Goal: Transaction & Acquisition: Purchase product/service

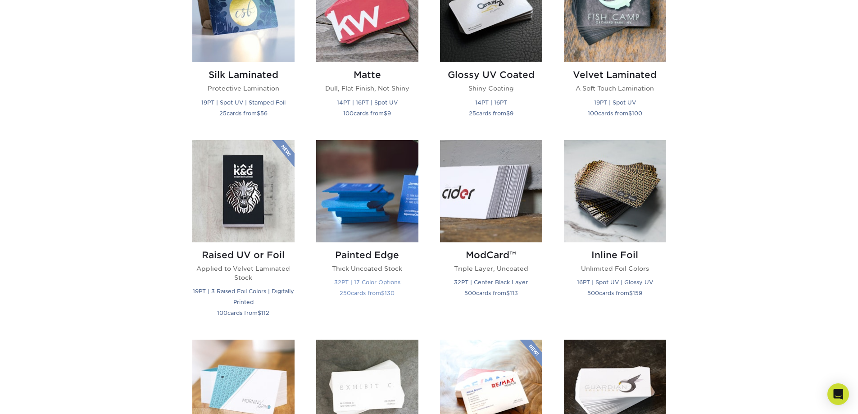
scroll to position [360, 0]
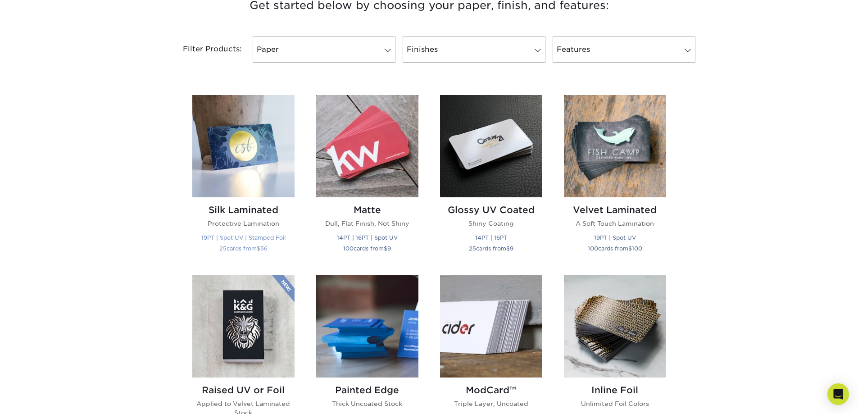
click at [261, 209] on h2 "Silk Laminated" at bounding box center [243, 210] width 102 height 11
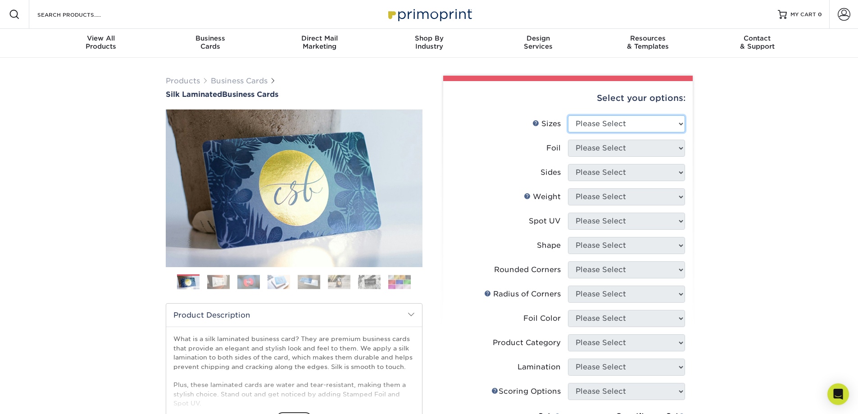
click at [679, 123] on select "Please Select 1.5" x 3.5" - Mini 1.75" x 3.5" - Mini 2" x 2" - Square 2" x 3" -…" at bounding box center [626, 123] width 117 height 17
select select "2.00x3.50"
click at [568, 115] on select "Please Select 1.5" x 3.5" - Mini 1.75" x 3.5" - Mini 2" x 2" - Square 2" x 3" -…" at bounding box center [626, 123] width 117 height 17
click at [679, 147] on select "Please Select Yes No" at bounding box center [626, 148] width 117 height 17
select select "0"
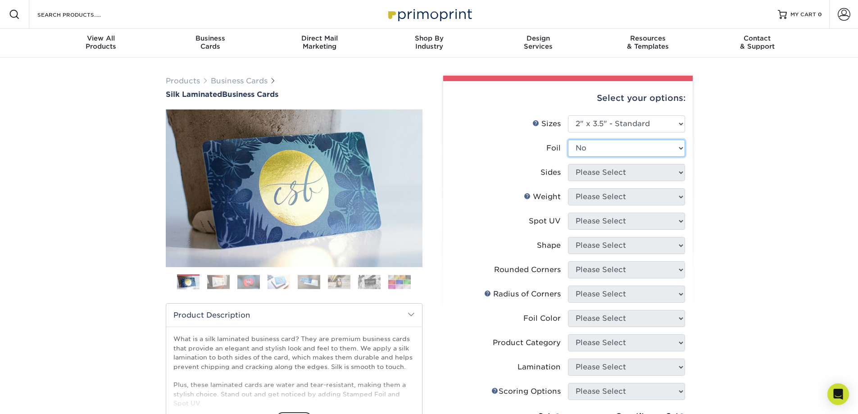
click at [568, 140] on select "Please Select Yes No" at bounding box center [626, 148] width 117 height 17
click at [679, 171] on select "Please Select Print Both Sides Print Front Only" at bounding box center [626, 172] width 117 height 17
select select "13abbda7-1d64-4f25-8bb2-c179b224825d"
click at [568, 164] on select "Please Select Print Both Sides Print Front Only" at bounding box center [626, 172] width 117 height 17
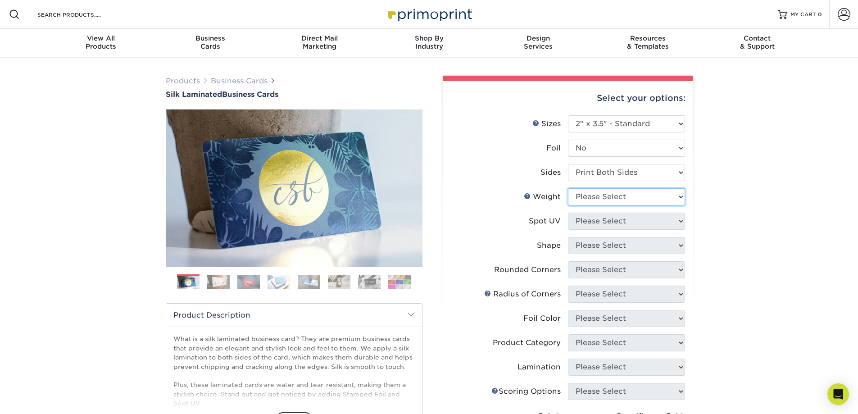
click at [679, 196] on select "Please Select 16PT" at bounding box center [626, 196] width 117 height 17
select select "16PT"
click at [568, 188] on select "Please Select 16PT" at bounding box center [626, 196] width 117 height 17
click at [679, 219] on select "Please Select No Spot UV Front and Back (Both Sides) Front Only Back Only" at bounding box center [626, 221] width 117 height 17
select select "0"
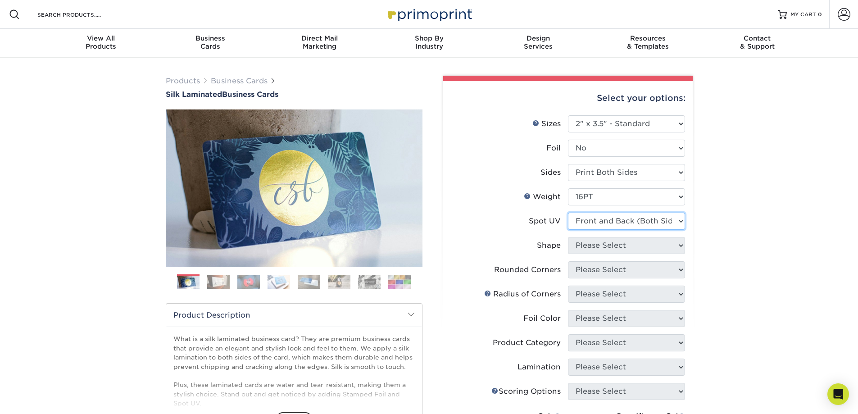
click at [568, 213] on select "Please Select No Spot UV Front and Back (Both Sides) Front Only Back Only" at bounding box center [626, 221] width 117 height 17
click at [679, 244] on select "Please Select Standard" at bounding box center [626, 245] width 117 height 17
select select "standard"
click at [568, 237] on select "Please Select Standard" at bounding box center [626, 245] width 117 height 17
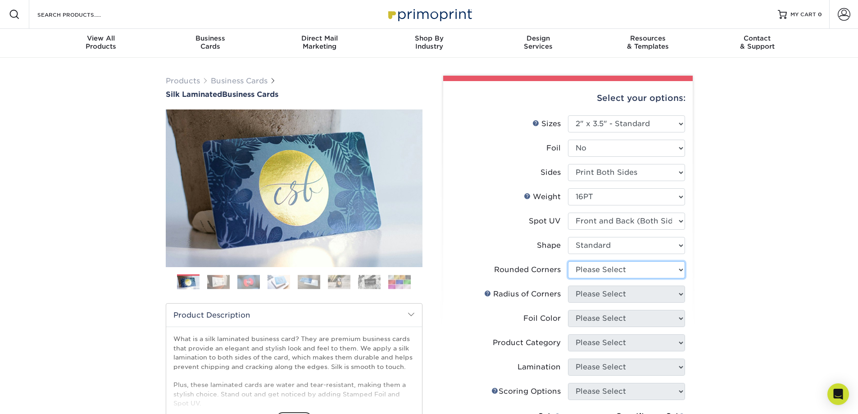
click at [681, 268] on select "Please Select Yes - Round 2 Corners Yes - Round 4 Corners No" at bounding box center [626, 269] width 117 height 17
select select "0"
click at [568, 261] on select "Please Select Yes - Round 2 Corners Yes - Round 4 Corners No" at bounding box center [626, 269] width 117 height 17
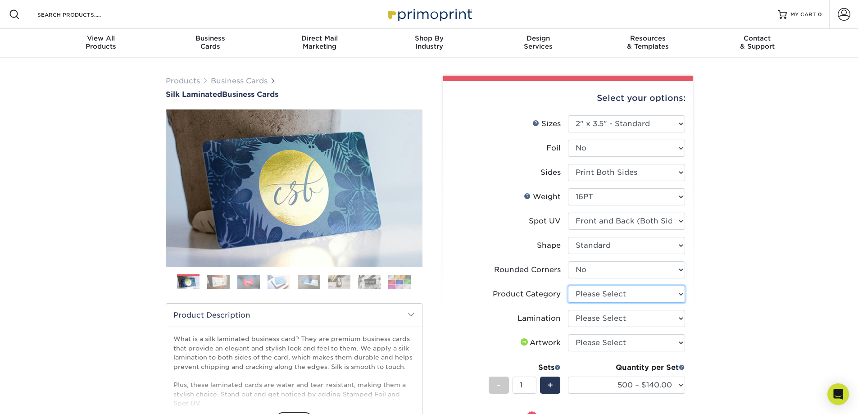
click at [679, 293] on select "Please Select Business Cards" at bounding box center [626, 294] width 117 height 17
select select "3b5148f1-0588-4f88-a218-97bcfdce65c1"
click at [568, 286] on select "Please Select Business Cards" at bounding box center [626, 294] width 117 height 17
click at [680, 318] on select "Please Select Silk" at bounding box center [626, 318] width 117 height 17
select select "ccacb42f-45f7-42d3-bbd3-7c8421cf37f0"
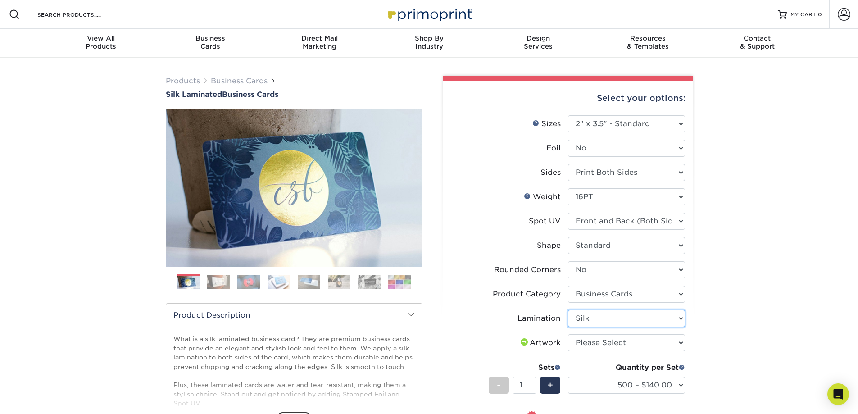
click at [568, 310] on select "Please Select Silk" at bounding box center [626, 318] width 117 height 17
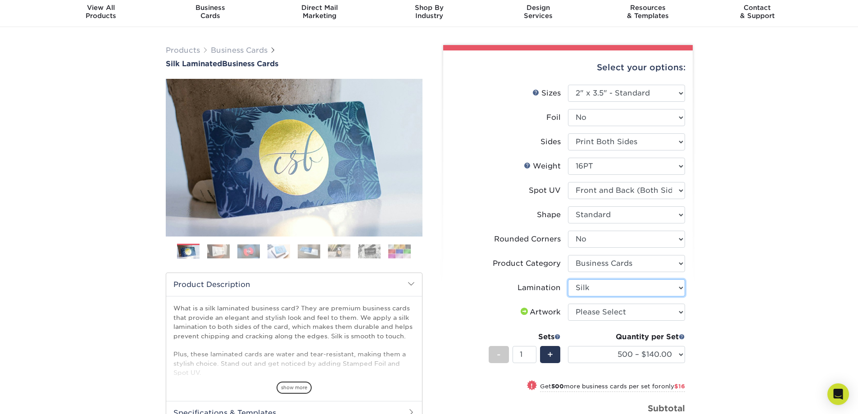
scroll to position [45, 0]
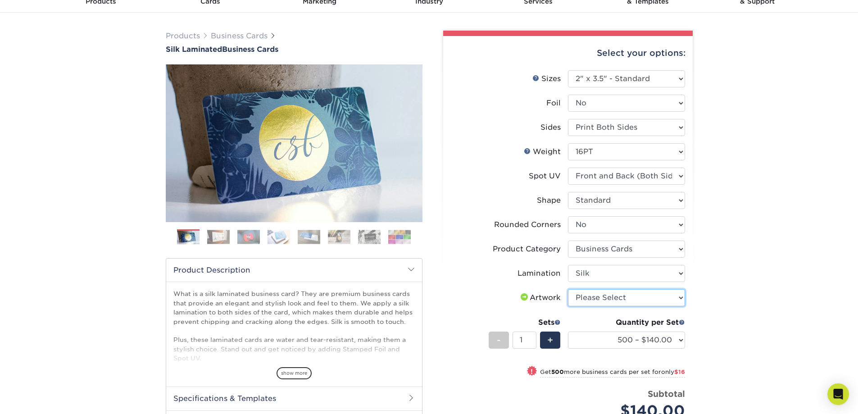
click at [680, 298] on select "Please Select I will upload files I need a design - $100" at bounding box center [626, 297] width 117 height 17
select select "upload"
click at [568, 289] on select "Please Select I will upload files I need a design - $100" at bounding box center [626, 297] width 117 height 17
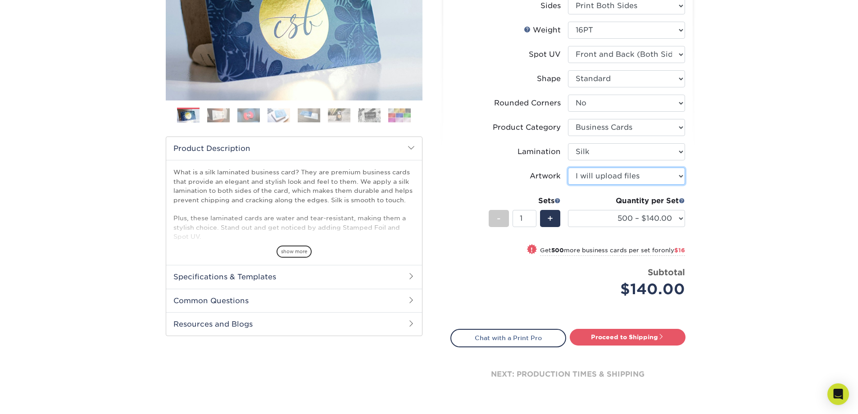
scroll to position [180, 0]
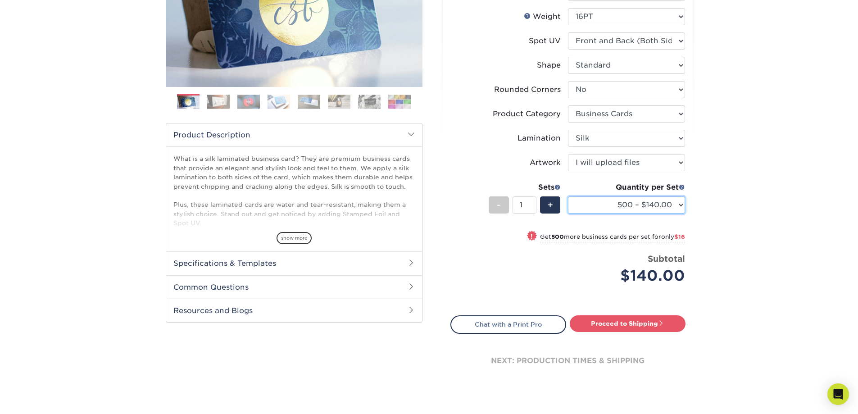
click at [682, 203] on select "500 – $140.00 1000 – $156.00 2500 – $383.00 5000 – $642.00 10000 – $1156.00" at bounding box center [626, 204] width 117 height 17
click at [568, 196] on select "500 – $140.00 1000 – $156.00 2500 – $383.00 5000 – $642.00 10000 – $1156.00" at bounding box center [626, 204] width 117 height 17
click at [594, 323] on link "Proceed to Shipping" at bounding box center [628, 323] width 116 height 16
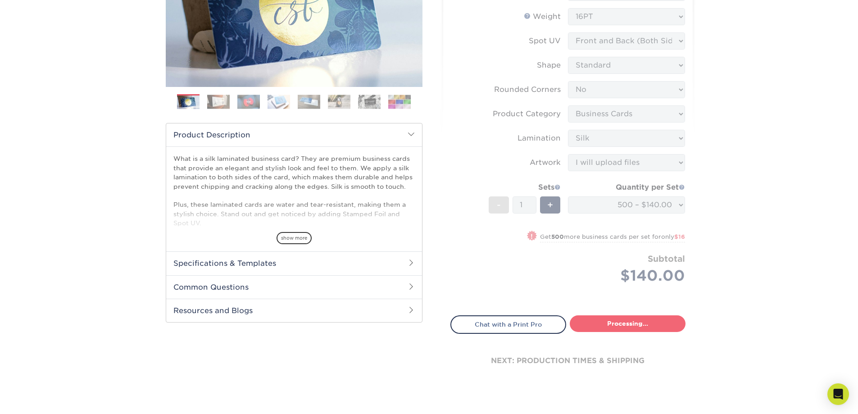
select select "a02e7c76-bdf4-4cc9-8b1d-1aa03151ab1e"
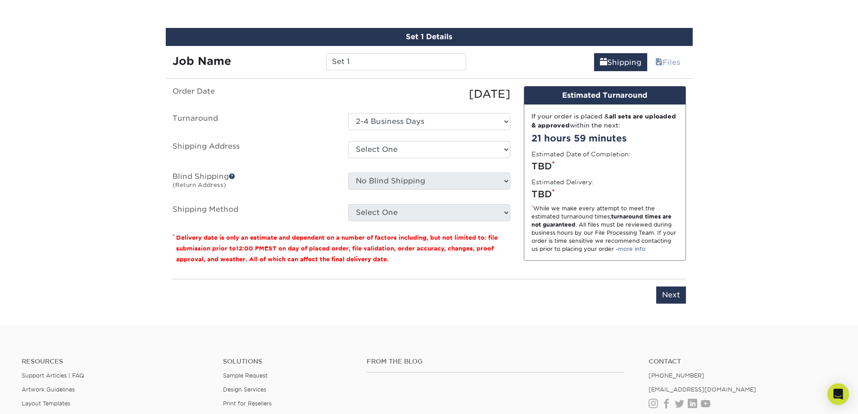
scroll to position [520, 0]
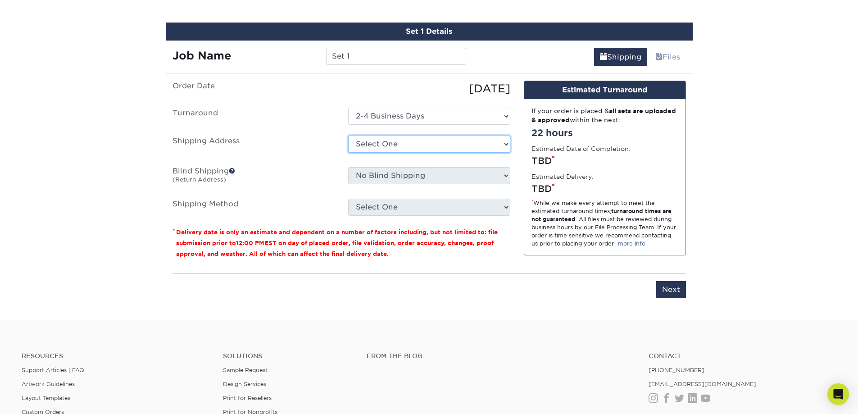
click at [504, 142] on select "Select One + Add New Address - Login" at bounding box center [429, 144] width 162 height 17
click at [348, 153] on select "Select One + Add New Address - Login" at bounding box center [429, 144] width 162 height 17
select select "-1"
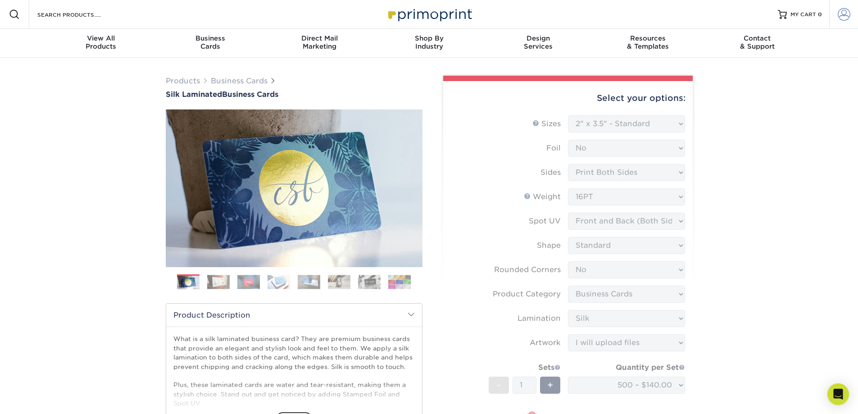
click at [843, 12] on span at bounding box center [844, 14] width 13 height 13
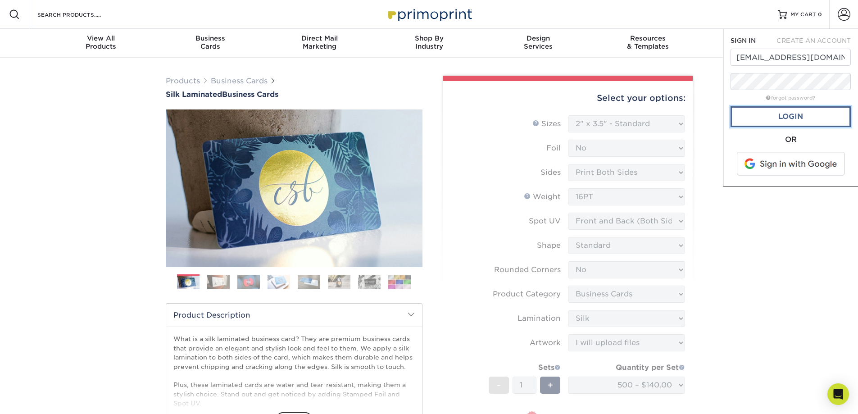
click at [787, 115] on link "Login" at bounding box center [791, 116] width 120 height 21
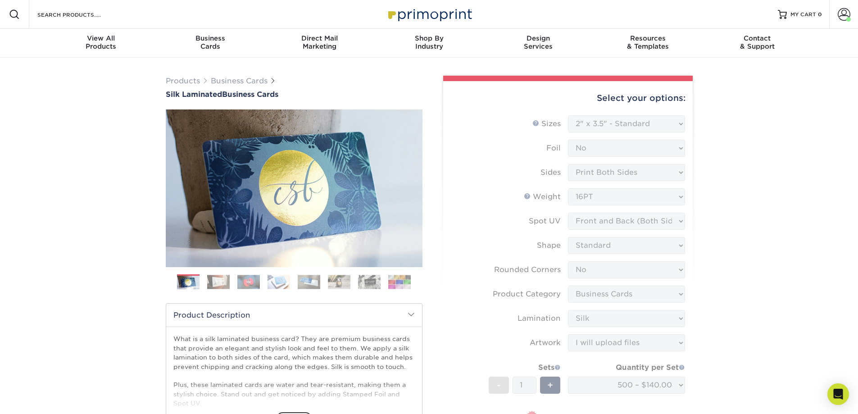
click at [601, 201] on form "Sizes Help Sizes Please Select 1.5" x 3.5" - Mini 1.75" x 3.5" - Mini 2" x 2" -…" at bounding box center [568, 300] width 235 height 370
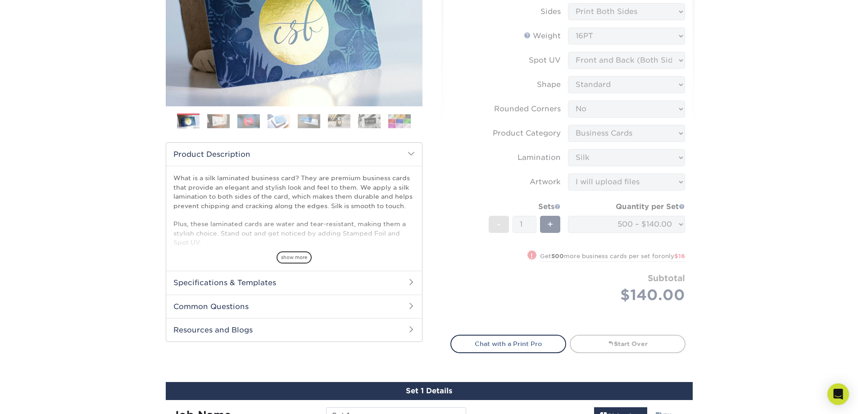
scroll to position [225, 0]
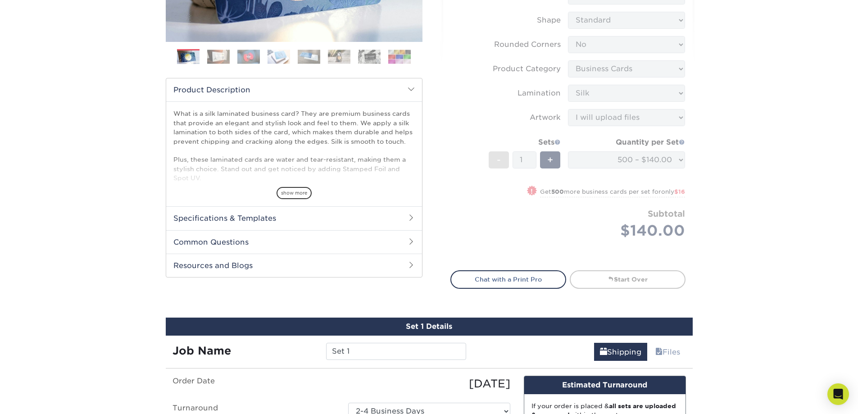
click at [604, 235] on form "Sizes Help Sizes Please Select 1.5" x 3.5" - Mini 1.75" x 3.5" - Mini 2" x 2" -…" at bounding box center [568, 75] width 235 height 370
click at [615, 278] on link "Start Over" at bounding box center [628, 279] width 116 height 18
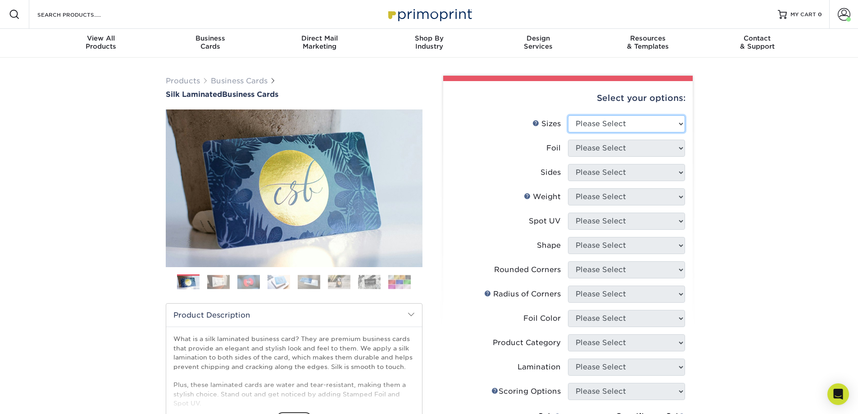
click at [681, 125] on select "Please Select 1.5" x 3.5" - Mini 1.75" x 3.5" - Mini 2" x 2" - Square 2" x 3" -…" at bounding box center [626, 123] width 117 height 17
select select "2.00x3.50"
click at [568, 115] on select "Please Select 1.5" x 3.5" - Mini 1.75" x 3.5" - Mini 2" x 2" - Square 2" x 3" -…" at bounding box center [626, 123] width 117 height 17
click at [678, 148] on select "Please Select Yes No" at bounding box center [626, 148] width 117 height 17
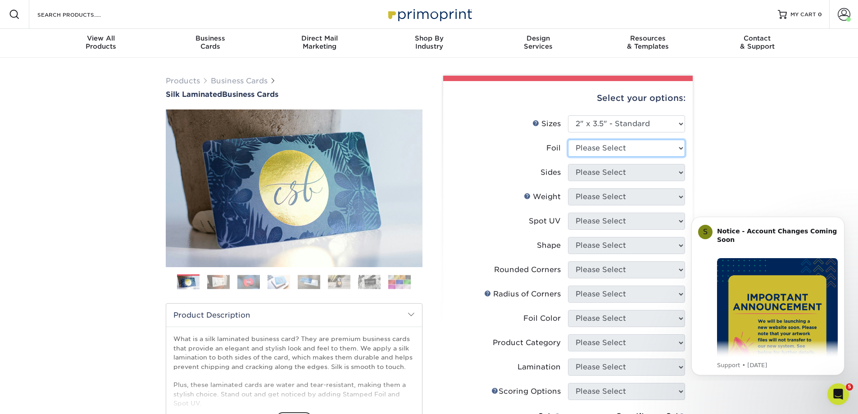
select select "0"
click at [568, 140] on select "Please Select Yes No" at bounding box center [626, 148] width 117 height 17
click at [682, 172] on select "Please Select Print Both Sides Print Front Only" at bounding box center [626, 172] width 117 height 17
select select "13abbda7-1d64-4f25-8bb2-c179b224825d"
click at [568, 164] on select "Please Select Print Both Sides Print Front Only" at bounding box center [626, 172] width 117 height 17
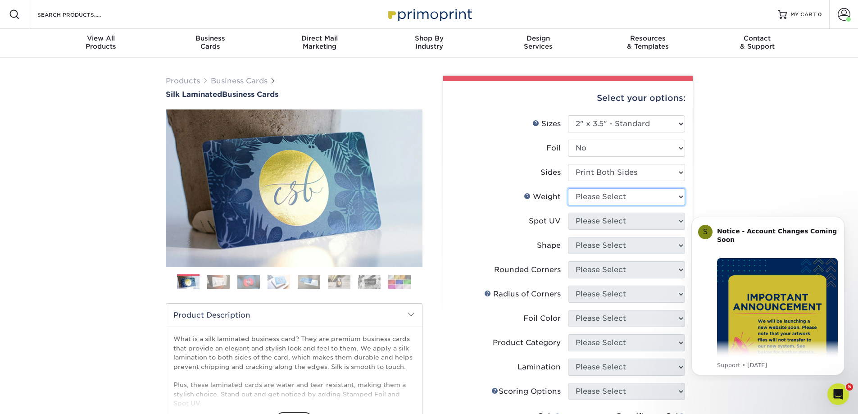
click at [679, 195] on select "Please Select 16PT" at bounding box center [626, 196] width 117 height 17
select select "16PT"
click at [568, 188] on select "Please Select 16PT" at bounding box center [626, 196] width 117 height 17
click at [682, 220] on select "Please Select No Spot UV Front and Back (Both Sides) Front Only Back Only" at bounding box center [626, 221] width 117 height 17
select select "0"
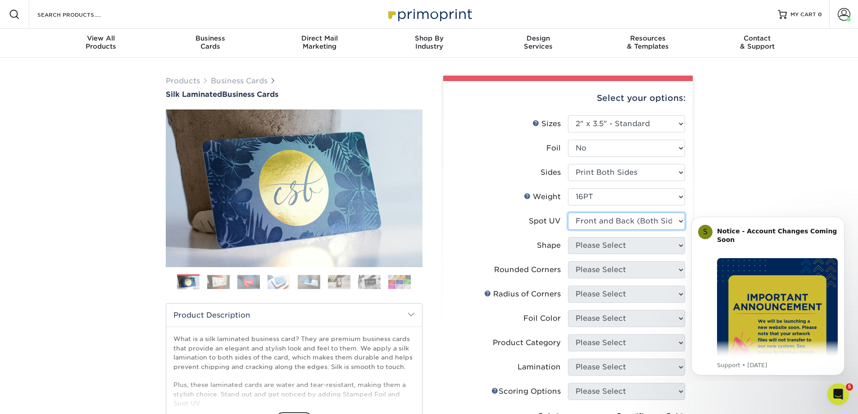
click at [568, 213] on select "Please Select No Spot UV Front and Back (Both Sides) Front Only Back Only" at bounding box center [626, 221] width 117 height 17
click at [680, 246] on select "Please Select Standard" at bounding box center [626, 245] width 117 height 17
select select "standard"
click at [568, 237] on select "Please Select Standard" at bounding box center [626, 245] width 117 height 17
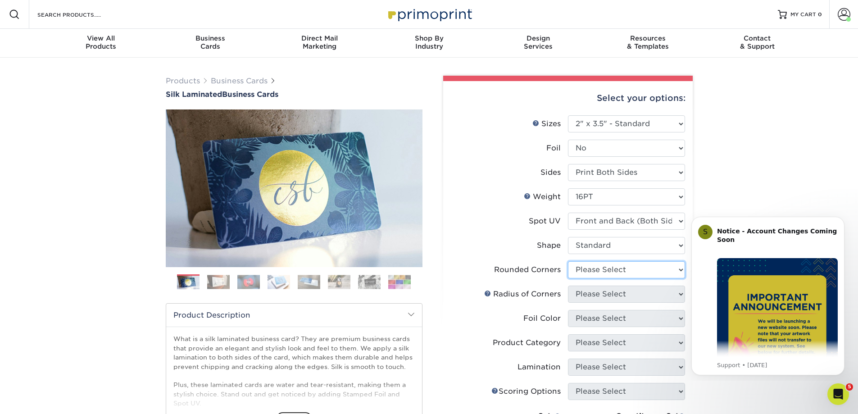
click at [681, 268] on select "Please Select Yes - Round 2 Corners Yes - Round 4 Corners No" at bounding box center [626, 269] width 117 height 17
select select "0"
click at [568, 261] on select "Please Select Yes - Round 2 Corners Yes - Round 4 Corners No" at bounding box center [626, 269] width 117 height 17
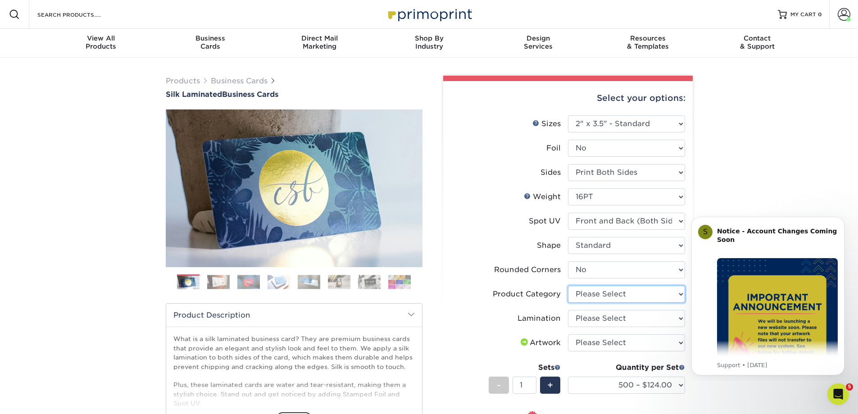
click at [680, 293] on select "Please Select Business Cards" at bounding box center [626, 294] width 117 height 17
select select "3b5148f1-0588-4f88-a218-97bcfdce65c1"
click at [568, 286] on select "Please Select Business Cards" at bounding box center [626, 294] width 117 height 17
click at [681, 317] on select "Please Select Silk" at bounding box center [626, 318] width 117 height 17
select select "ccacb42f-45f7-42d3-bbd3-7c8421cf37f0"
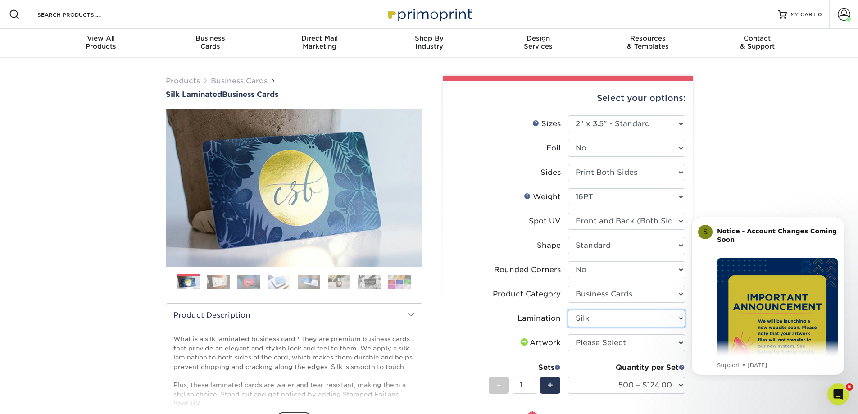
click at [568, 310] on select "Please Select Silk" at bounding box center [626, 318] width 117 height 17
click at [680, 339] on select "Please Select I will upload files I need a design - $100" at bounding box center [626, 342] width 117 height 17
select select "upload"
click at [568, 334] on select "Please Select I will upload files I need a design - $100" at bounding box center [626, 342] width 117 height 17
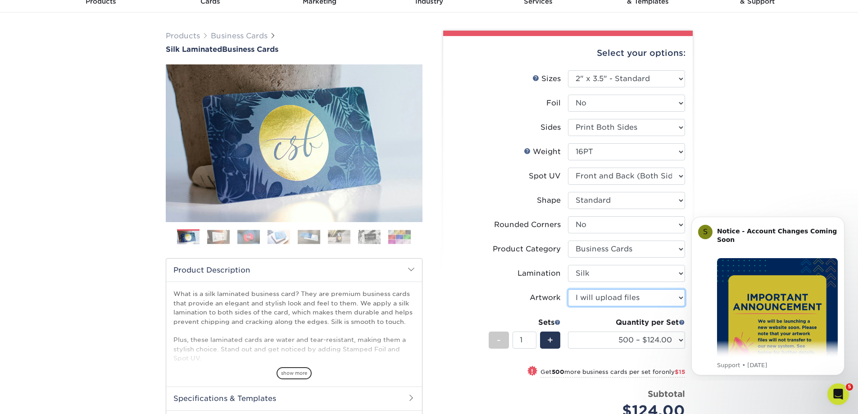
click at [681, 297] on select "Please Select I will upload files I need a design - $100" at bounding box center [626, 297] width 117 height 17
click at [568, 289] on select "Please Select I will upload files I need a design - $100" at bounding box center [626, 297] width 117 height 17
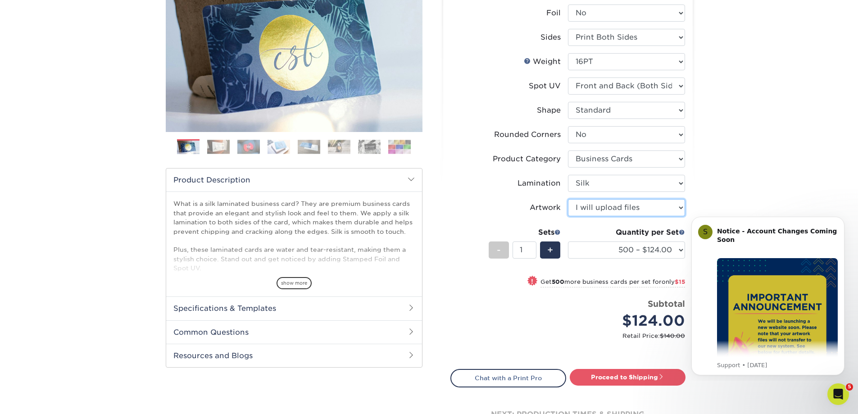
scroll to position [180, 0]
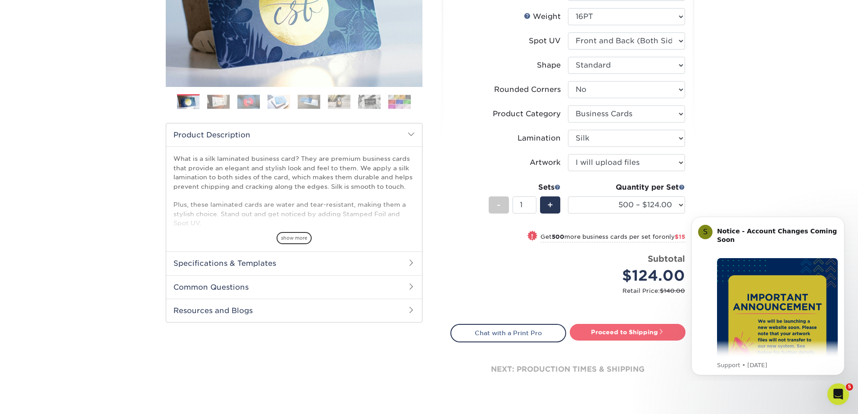
click at [620, 332] on link "Proceed to Shipping" at bounding box center [628, 332] width 116 height 16
type input "Set 1"
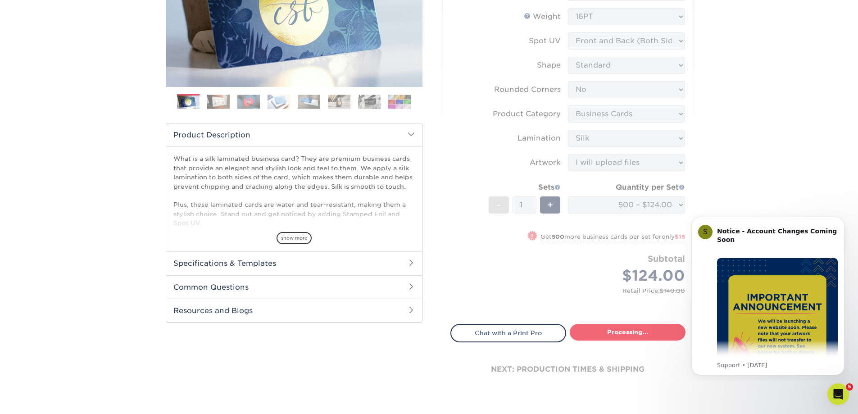
select select "a02e7c76-bdf4-4cc9-8b1d-1aa03151ab1e"
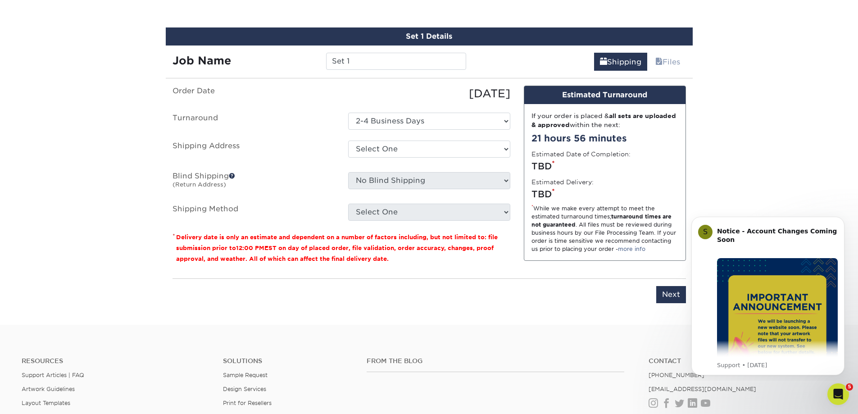
scroll to position [529, 0]
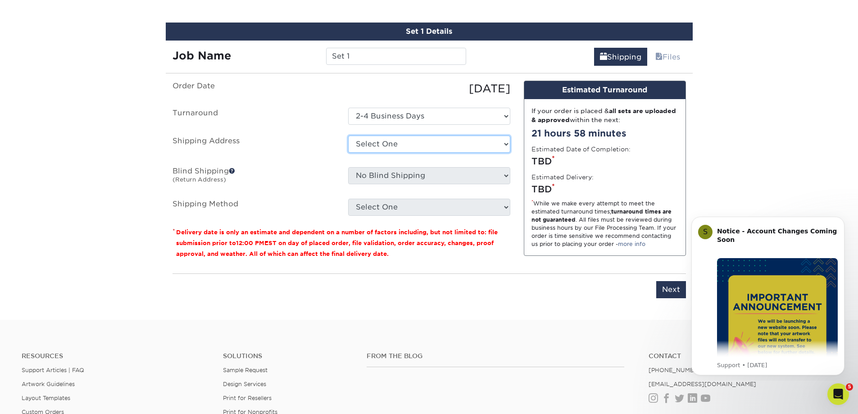
click at [506, 144] on select "Select One ABC Printing + Add New Address" at bounding box center [429, 144] width 162 height 17
select select "160865"
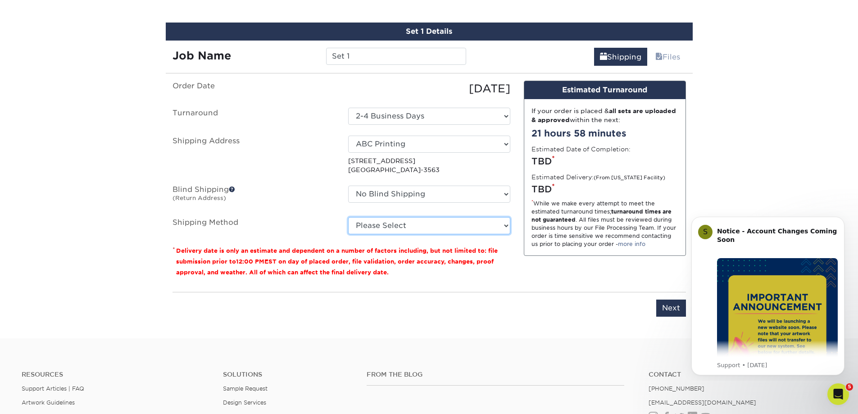
click at [505, 223] on select "Please Select Ground Shipping (+$8.96) 3 Day Shipping Service (+$18.69) 2 Day A…" at bounding box center [429, 225] width 162 height 17
select select "03"
click at [348, 217] on select "Please Select Ground Shipping (+$8.96) 3 Day Shipping Service (+$18.69) 2 Day A…" at bounding box center [429, 225] width 162 height 17
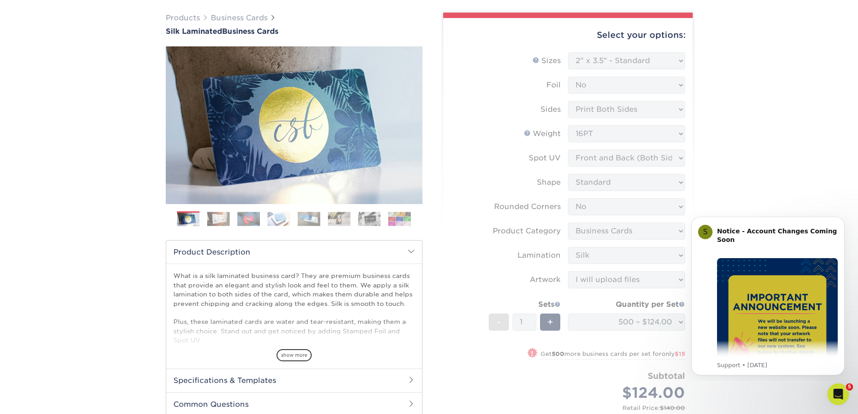
scroll to position [0, 0]
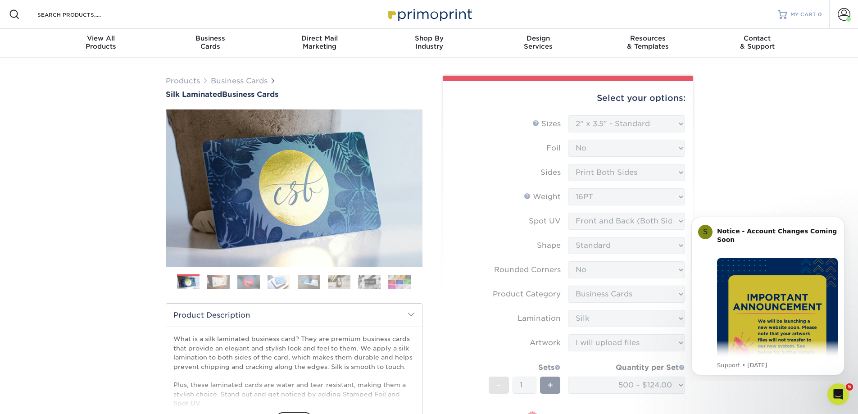
click at [794, 15] on span "MY CART" at bounding box center [804, 15] width 26 height 8
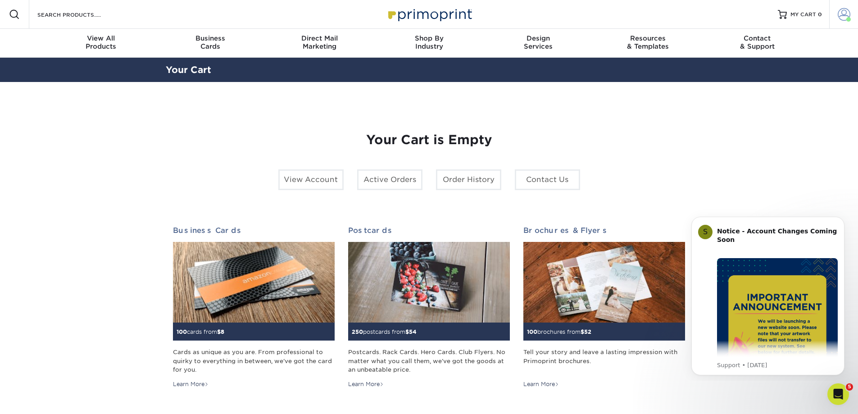
click at [845, 17] on span at bounding box center [844, 14] width 13 height 13
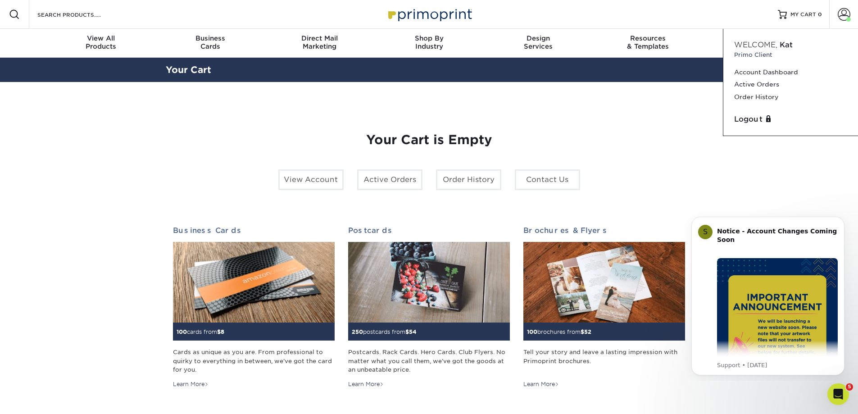
click at [310, 117] on div "Your Cart is Empty View Account Active Orders Order History Contact Us Business…" at bounding box center [429, 285] width 513 height 349
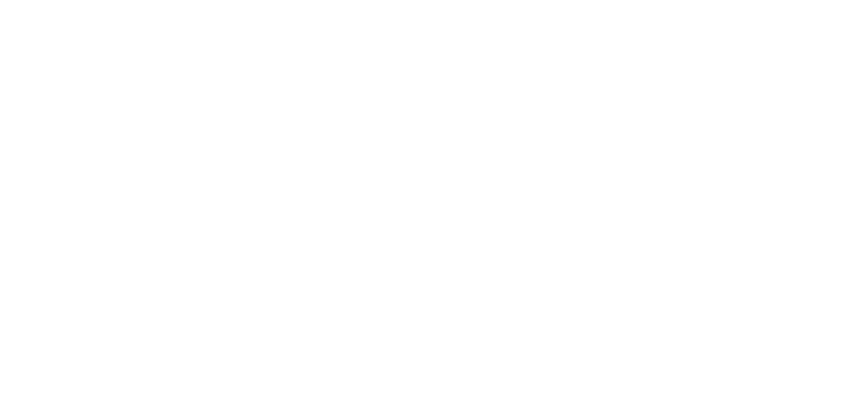
select select "2.00x3.50"
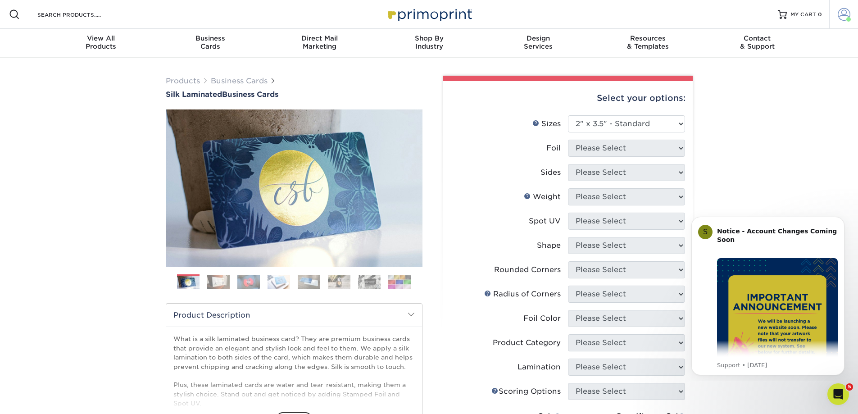
click at [847, 14] on span at bounding box center [844, 14] width 13 height 13
click at [751, 117] on link "Logout" at bounding box center [790, 119] width 113 height 11
